Goal: Information Seeking & Learning: Check status

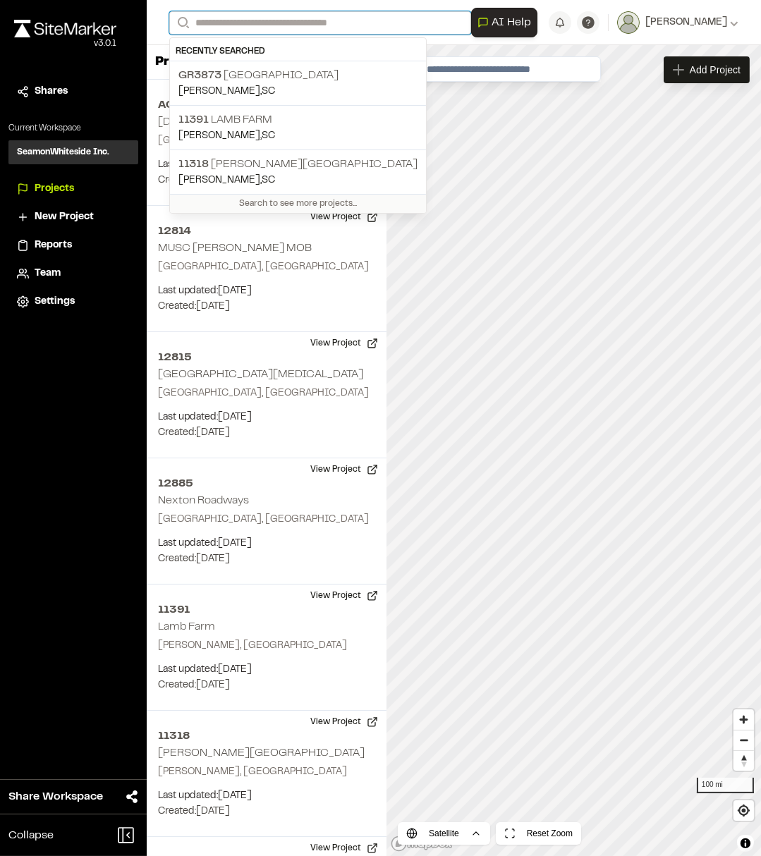
click at [240, 27] on input "Search" at bounding box center [320, 22] width 302 height 23
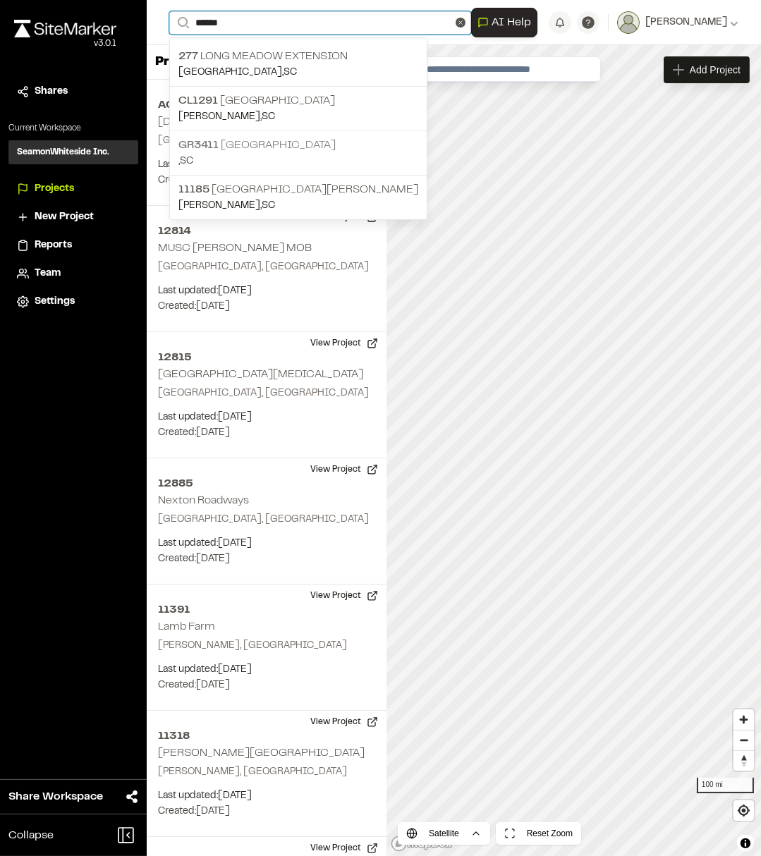
type input "******"
click at [321, 149] on p "GR3411 [GEOGRAPHIC_DATA]" at bounding box center [298, 145] width 240 height 17
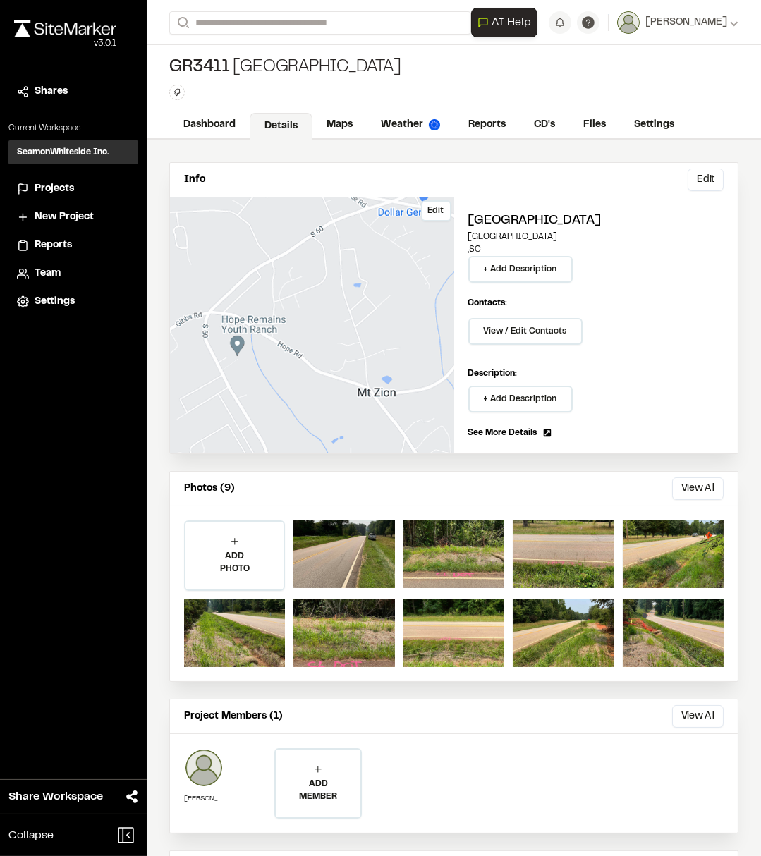
click at [299, 367] on div "Edit" at bounding box center [312, 325] width 284 height 256
click at [324, 119] on link "Maps" at bounding box center [340, 126] width 56 height 27
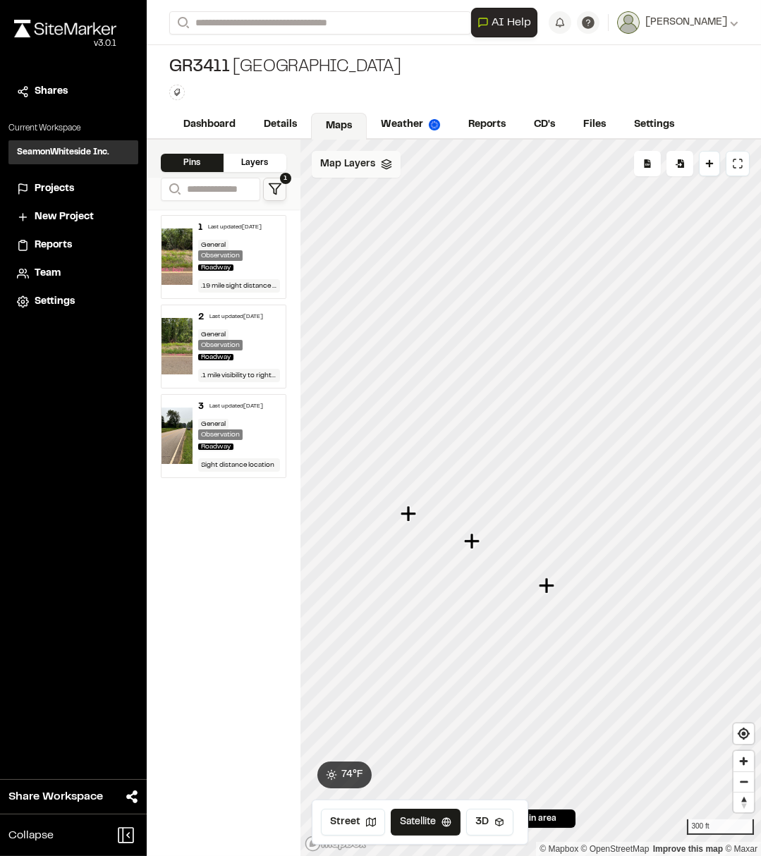
click at [359, 165] on span "Map Layers" at bounding box center [347, 164] width 55 height 16
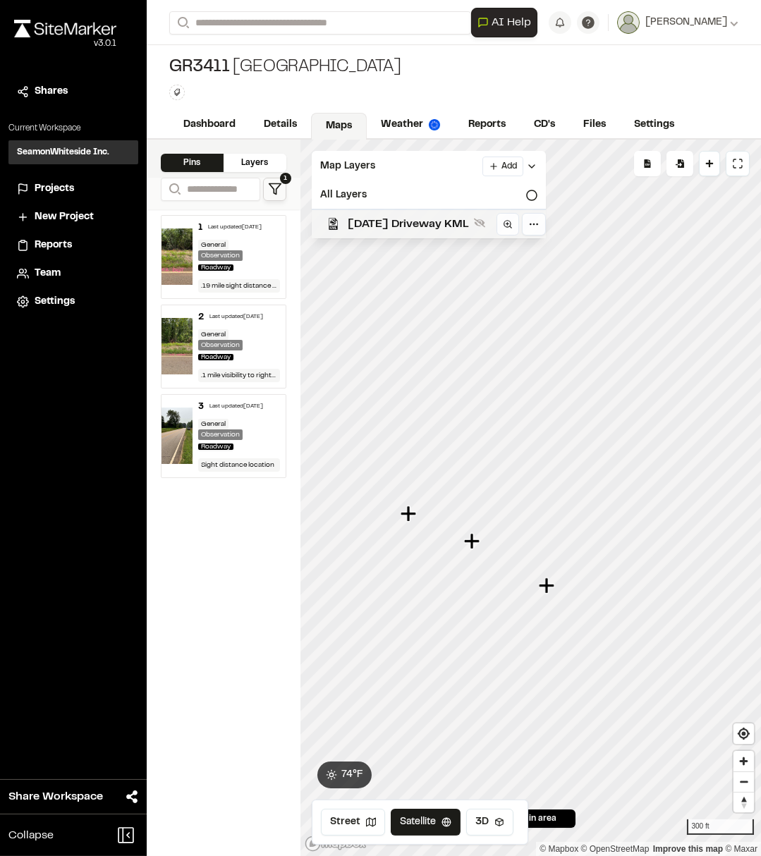
click at [377, 226] on span "[DATE] Driveway KML" at bounding box center [408, 224] width 121 height 17
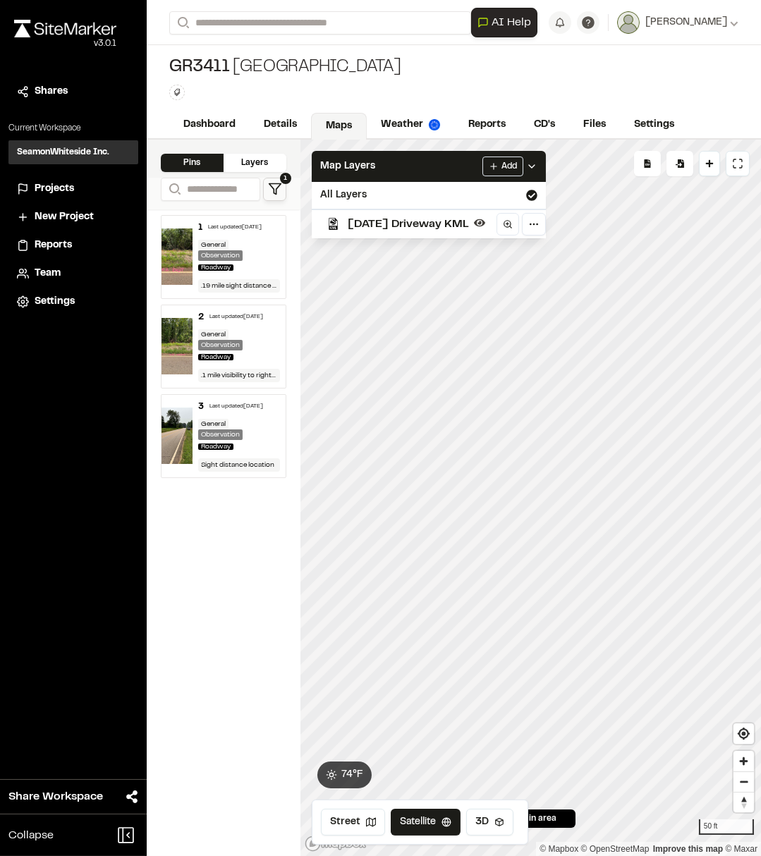
click at [433, 220] on span "[DATE] Driveway KML" at bounding box center [408, 224] width 121 height 17
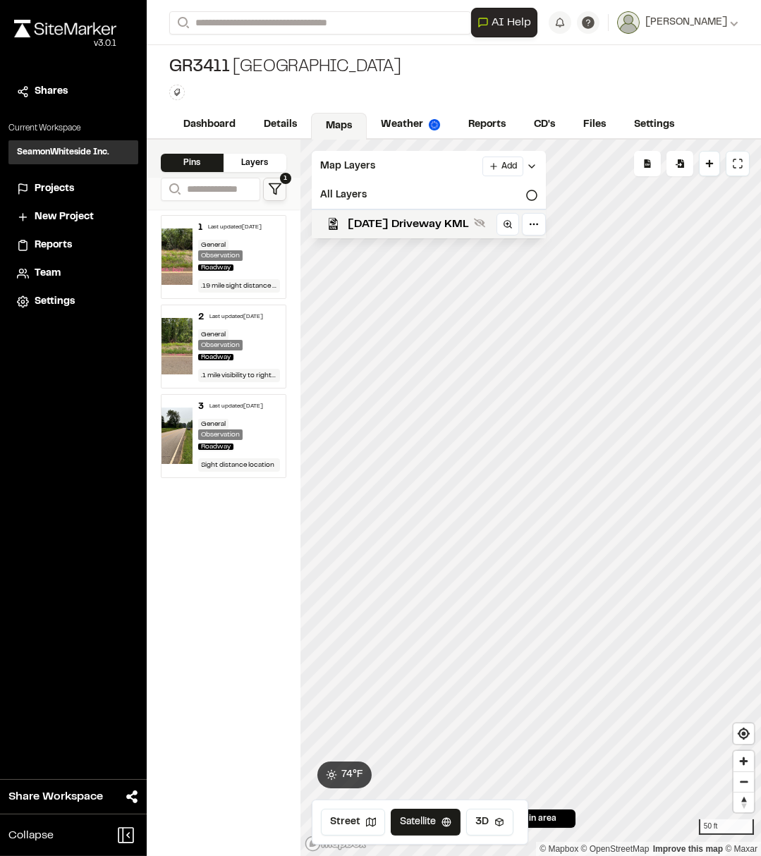
click at [433, 220] on span "[DATE] Driveway KML" at bounding box center [408, 224] width 121 height 17
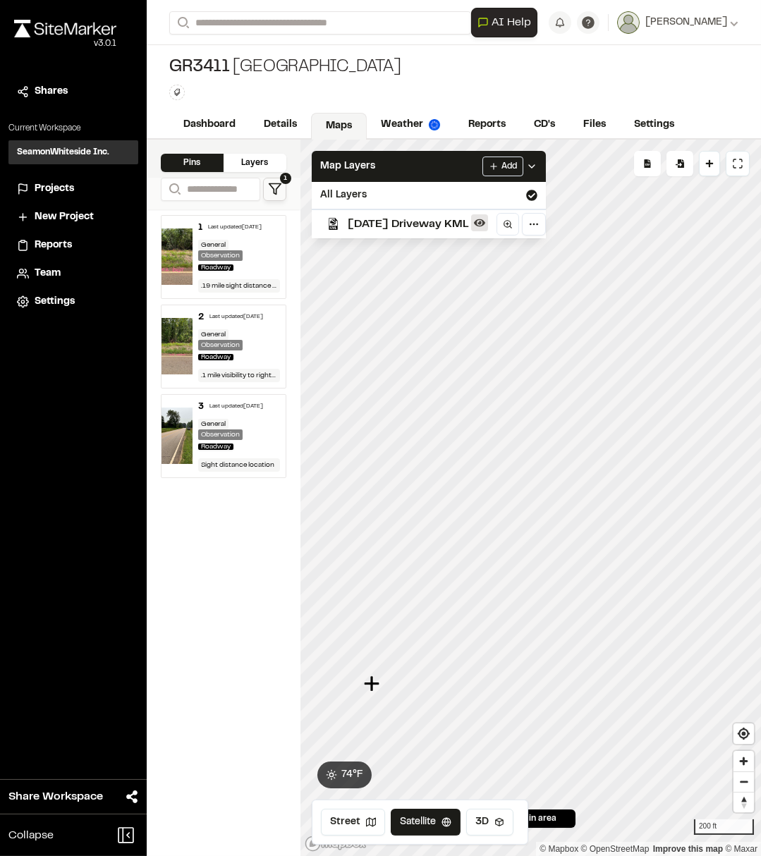
click at [485, 219] on icon at bounding box center [479, 223] width 11 height 8
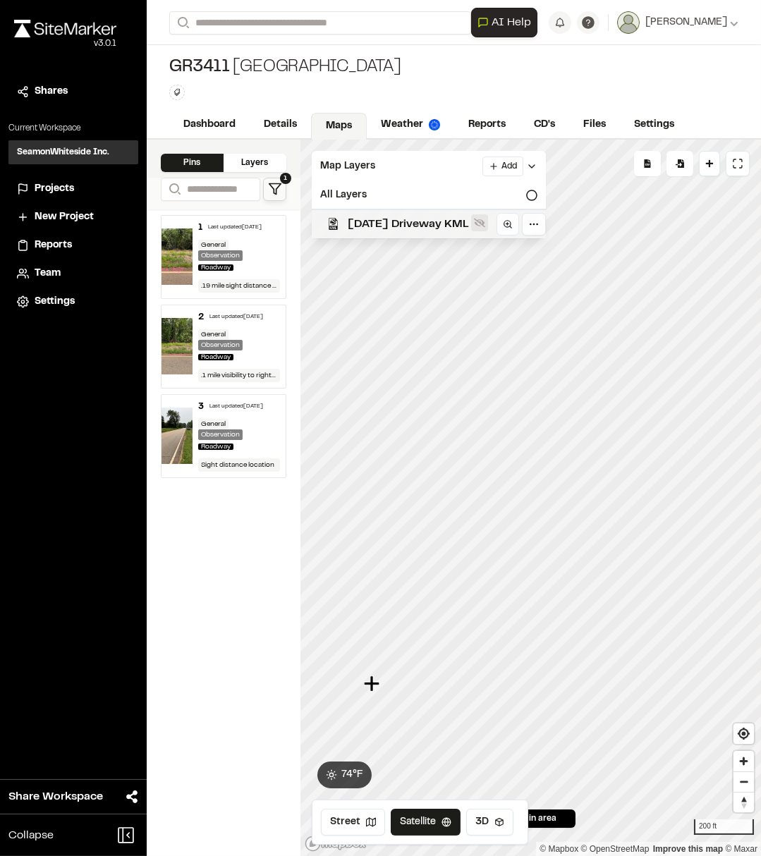
click at [485, 219] on icon at bounding box center [479, 222] width 11 height 11
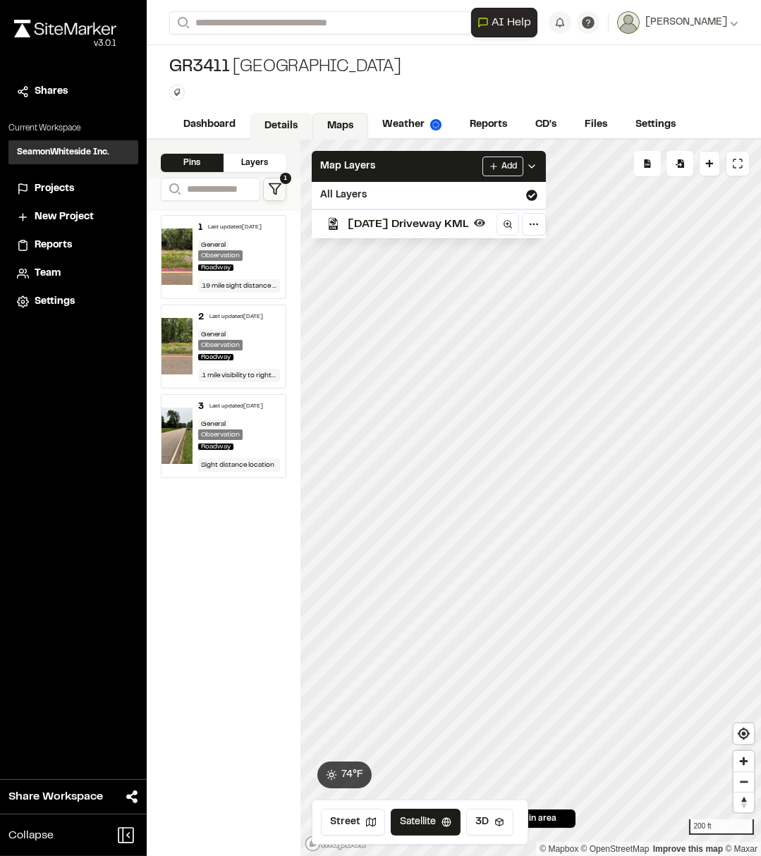
click at [276, 125] on link "Details" at bounding box center [281, 126] width 63 height 27
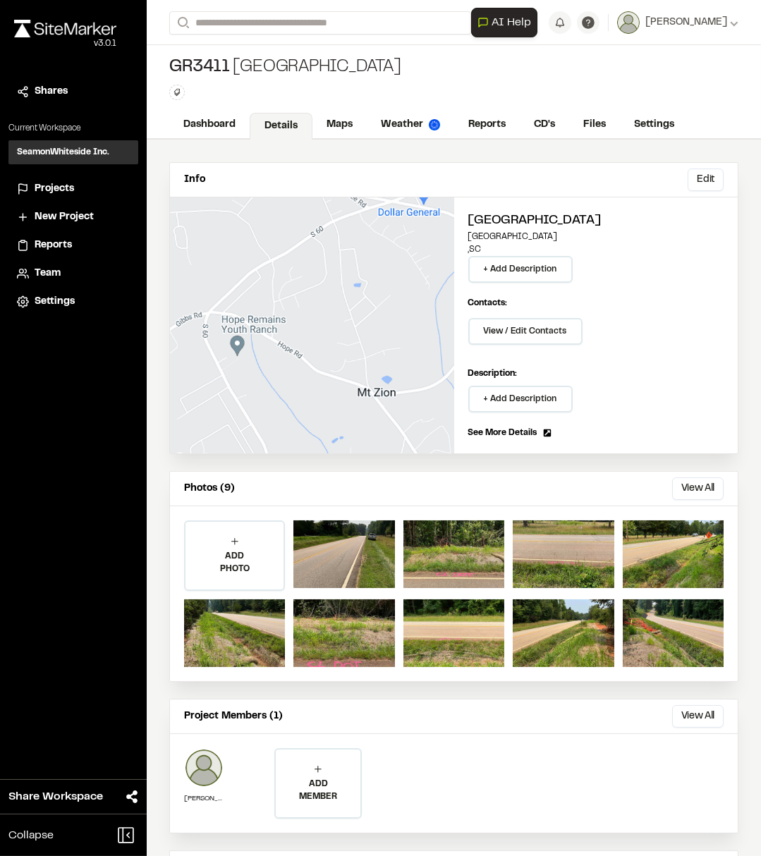
drag, startPoint x: 324, startPoint y: 123, endPoint x: 291, endPoint y: 132, distance: 33.7
click at [324, 123] on link "Maps" at bounding box center [339, 124] width 54 height 27
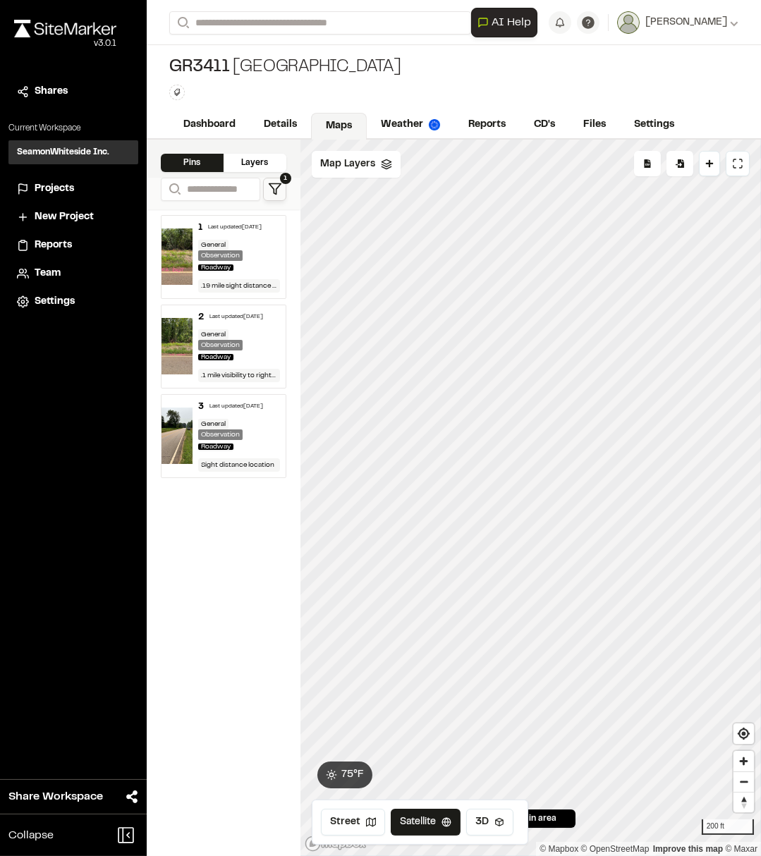
click at [287, 331] on div "**********" at bounding box center [454, 498] width 614 height 716
click at [264, 121] on link "Details" at bounding box center [281, 126] width 63 height 27
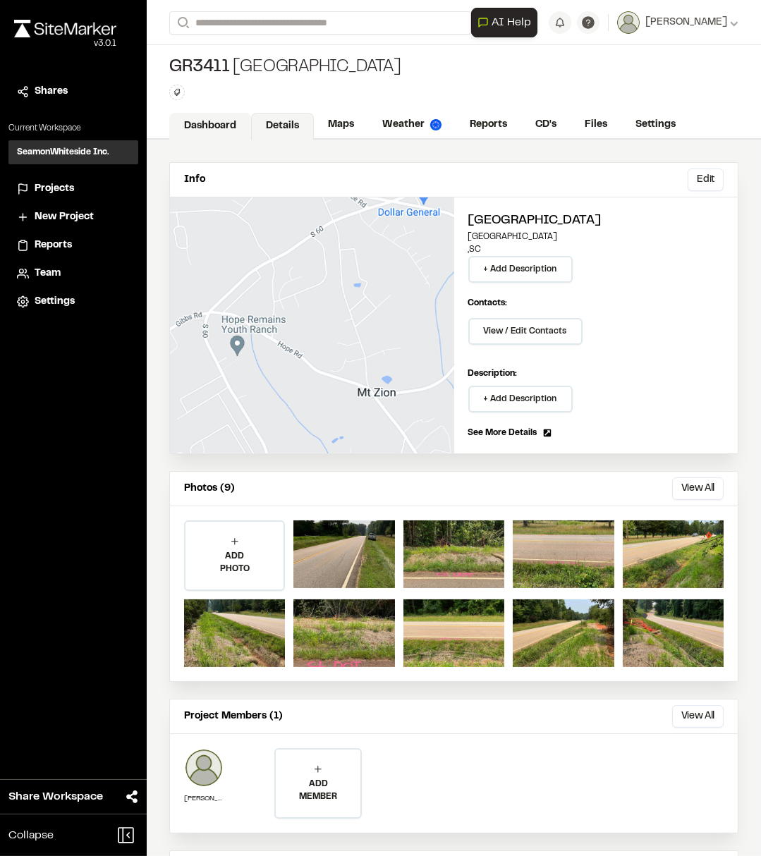
click at [195, 121] on link "Dashboard" at bounding box center [210, 126] width 82 height 27
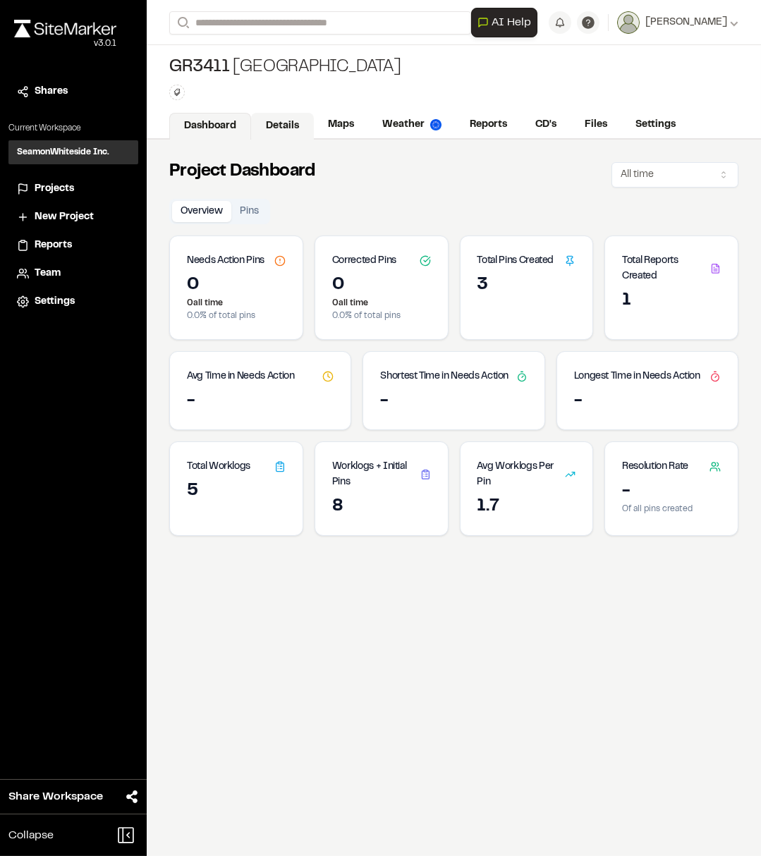
click at [276, 122] on link "Details" at bounding box center [282, 126] width 63 height 27
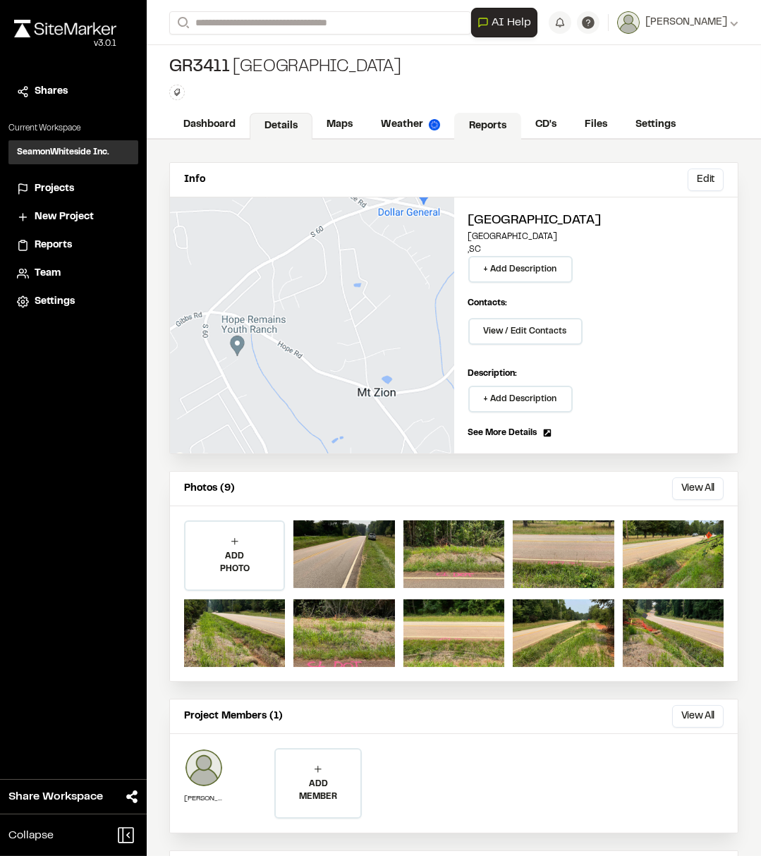
click at [496, 129] on link "Reports" at bounding box center [487, 126] width 67 height 27
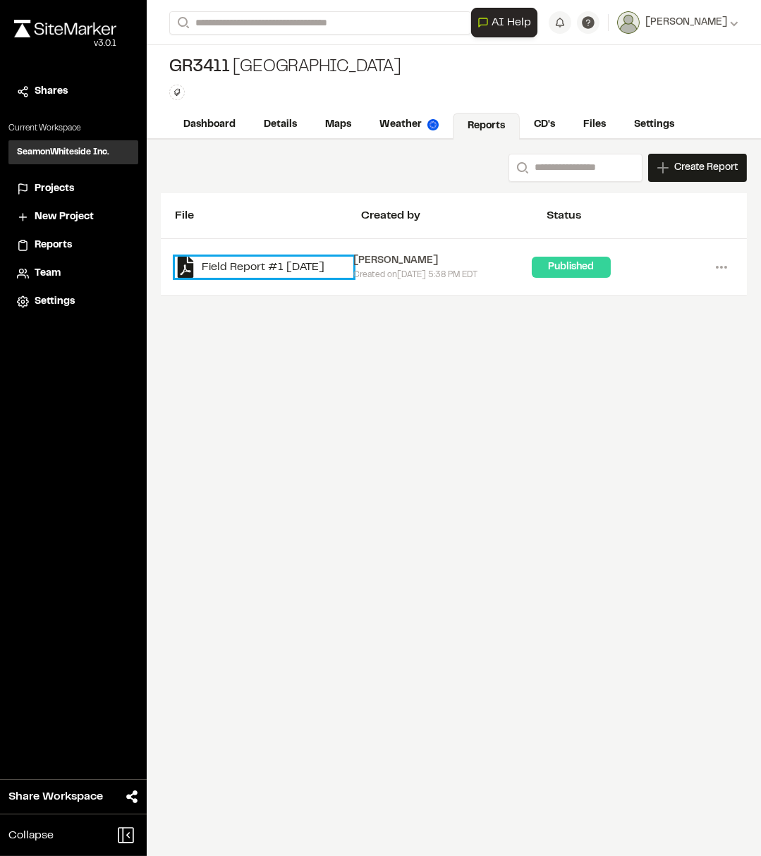
click at [252, 270] on link "Field Report #1 [DATE]" at bounding box center [264, 267] width 178 height 21
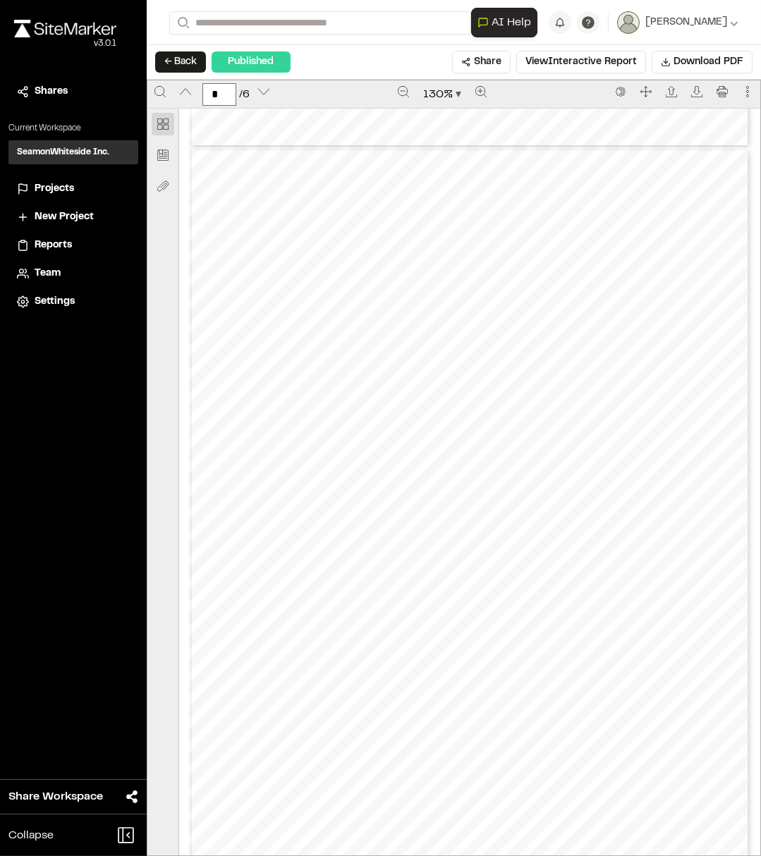
scroll to position [1410, 0]
drag, startPoint x: 416, startPoint y: 627, endPoint x: 406, endPoint y: 618, distance: 14.0
click at [415, 627] on div "Prepared by [PERSON_NAME] - 3 - Created with SiteMarker" at bounding box center [469, 513] width 561 height 726
type input "*"
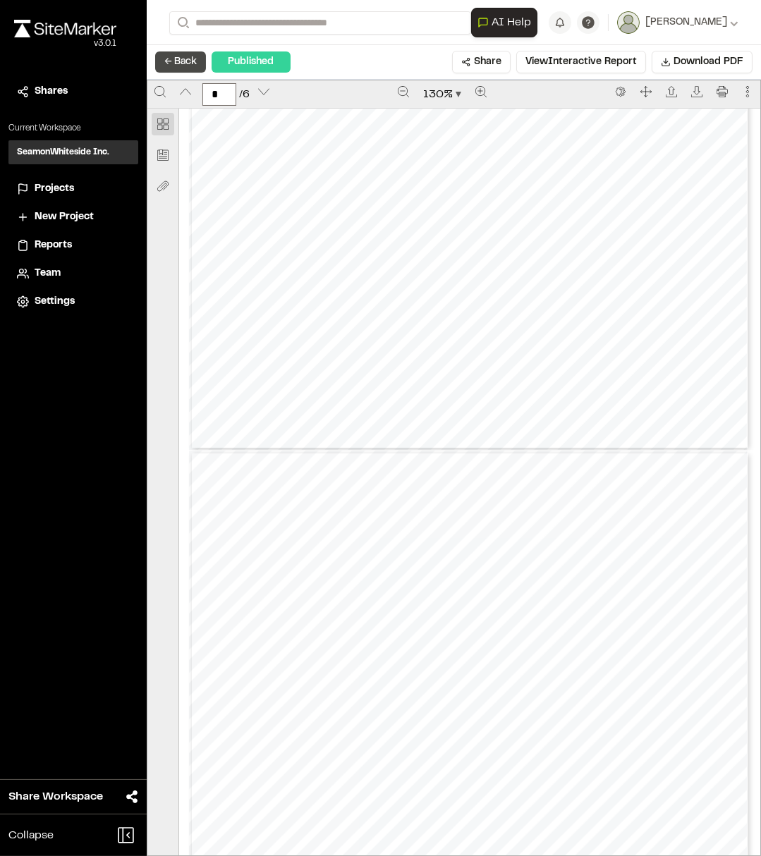
click at [171, 60] on button "← Back" at bounding box center [180, 61] width 51 height 21
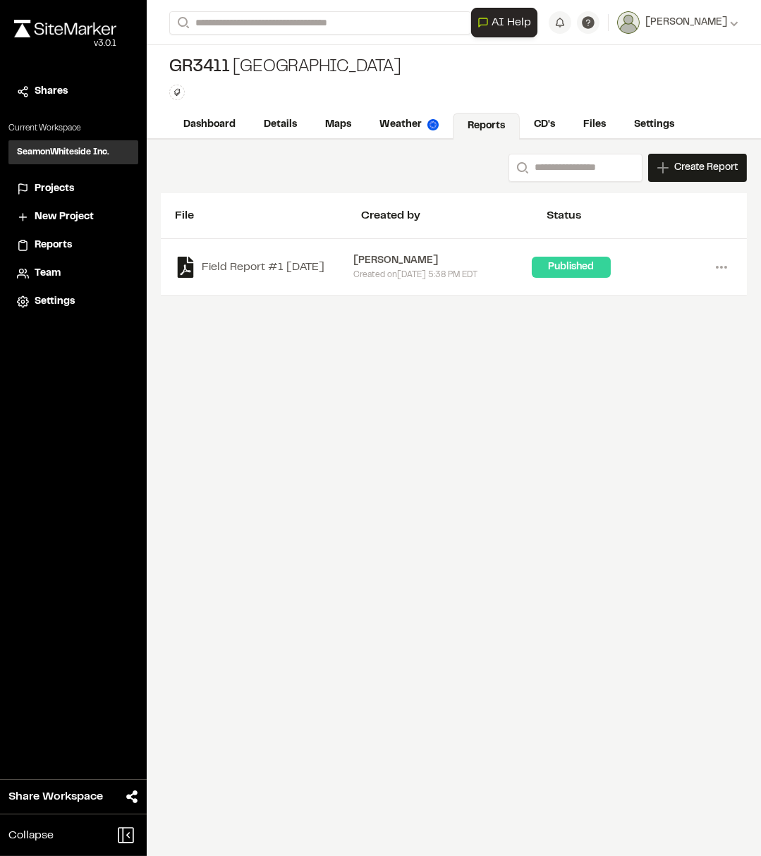
click at [326, 623] on div "Search Create Report New Report | GR3411 [GEOGRAPHIC_DATA] What type of Report …" at bounding box center [454, 498] width 614 height 716
click at [472, 501] on div "Search Create Report New Report | GR3411 [GEOGRAPHIC_DATA] What type of Report …" at bounding box center [454, 498] width 614 height 716
